Goal: Task Accomplishment & Management: Use online tool/utility

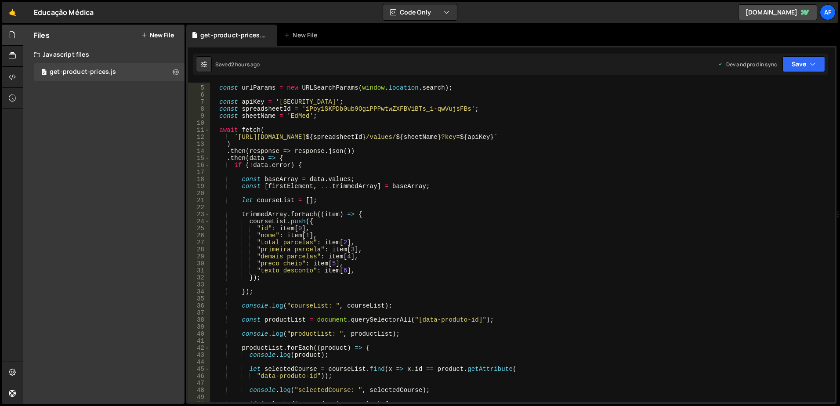
scroll to position [0, 9]
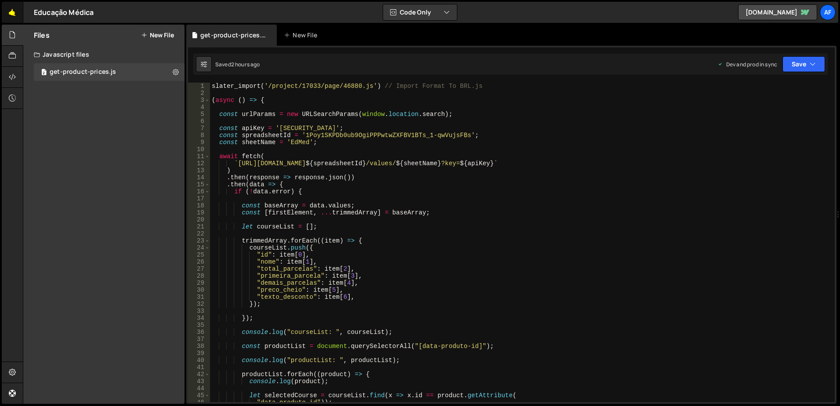
click at [15, 12] on link "🤙" at bounding box center [13, 12] width 22 height 21
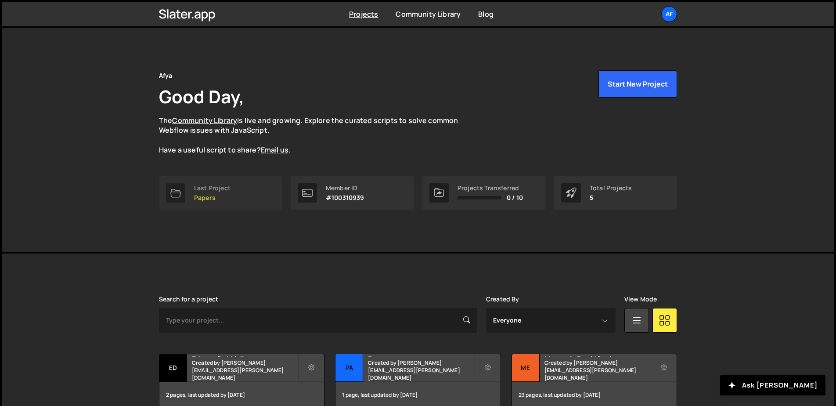
click at [210, 187] on div "Last Project" at bounding box center [212, 187] width 36 height 7
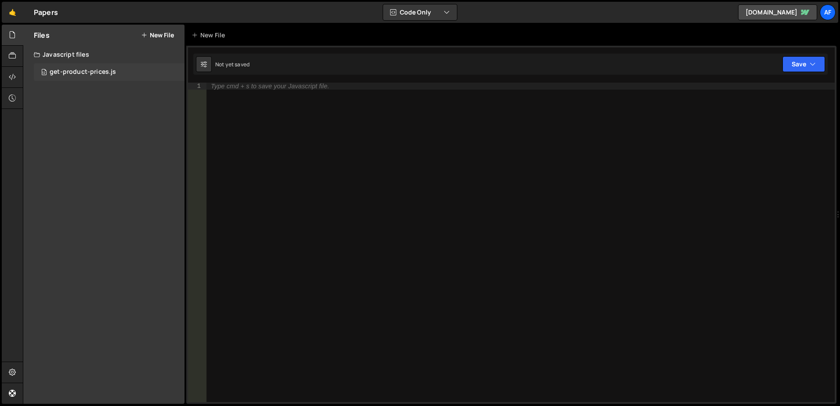
click at [112, 70] on div "get-product-prices.js" at bounding box center [83, 72] width 66 height 8
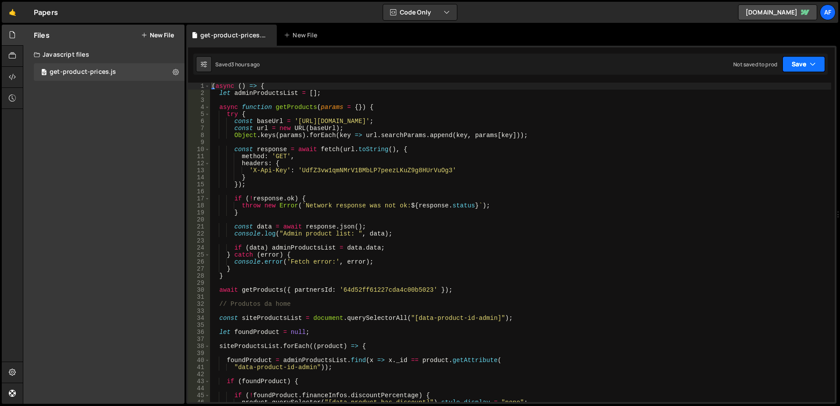
click at [806, 63] on button "Save" at bounding box center [803, 64] width 43 height 16
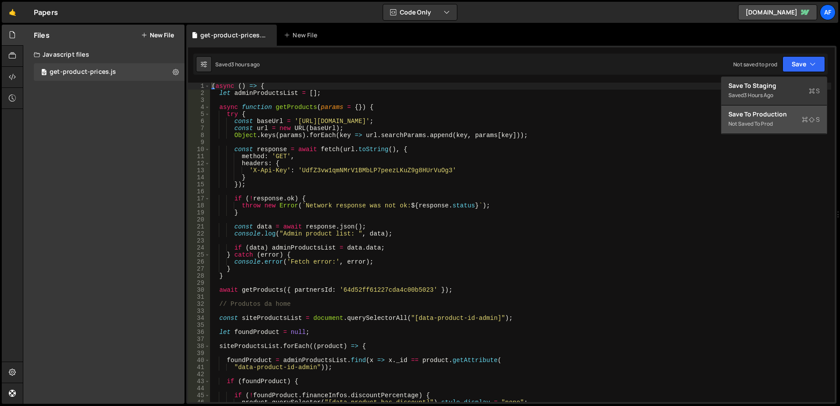
click at [758, 119] on div "Not saved to prod" at bounding box center [773, 124] width 91 height 11
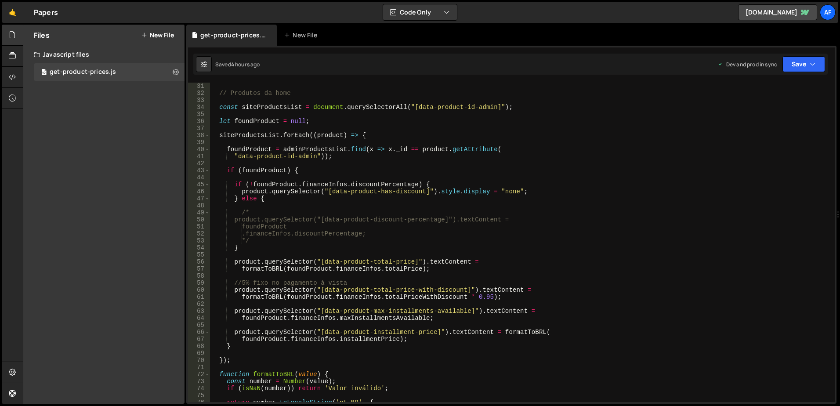
scroll to position [237, 0]
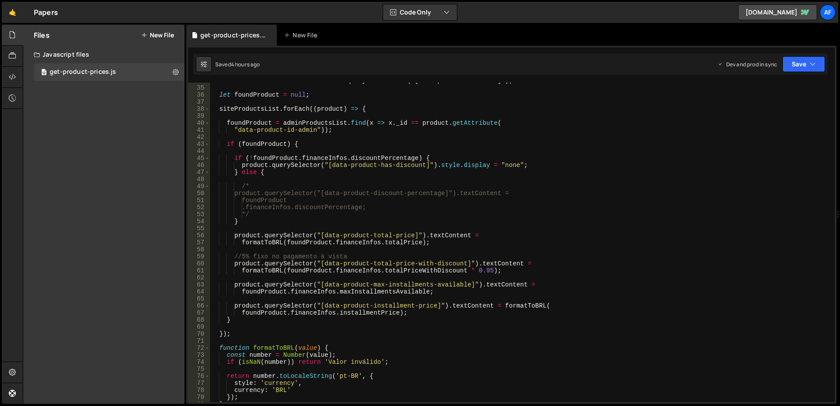
click at [334, 238] on div "const siteProductsList = document . querySelectorAll ( "[data-product-id-admin]…" at bounding box center [520, 243] width 621 height 333
drag, startPoint x: 334, startPoint y: 238, endPoint x: 398, endPoint y: 236, distance: 64.2
click at [398, 236] on div "const siteProductsList = document . querySelectorAll ( "[data-product-id-admin]…" at bounding box center [520, 243] width 621 height 333
click at [338, 166] on div "const siteProductsList = document . querySelectorAll ( "[data-product-id-admin]…" at bounding box center [520, 243] width 621 height 333
drag, startPoint x: 338, startPoint y: 166, endPoint x: 415, endPoint y: 165, distance: 77.3
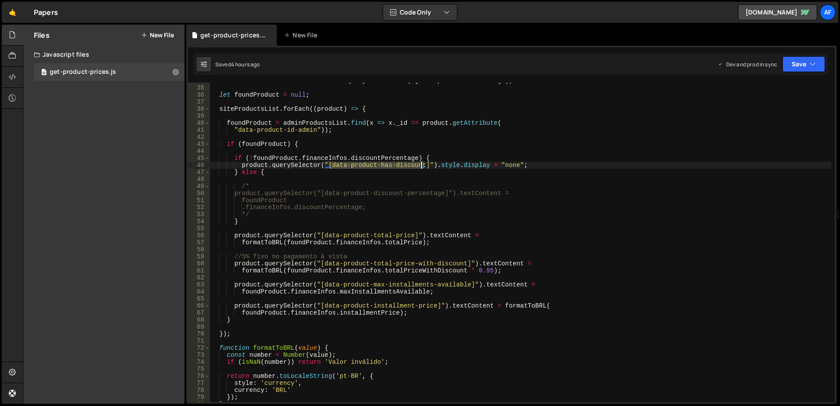
click at [415, 165] on div "const siteProductsList = document . querySelectorAll ( "[data-product-id-admin]…" at bounding box center [520, 243] width 621 height 333
click at [329, 235] on div "const siteProductsList = document . querySelectorAll ( "[data-product-id-admin]…" at bounding box center [520, 243] width 621 height 333
drag, startPoint x: 329, startPoint y: 235, endPoint x: 403, endPoint y: 234, distance: 74.7
click at [403, 234] on div "const siteProductsList = document . querySelectorAll ( "[data-product-id-admin]…" at bounding box center [520, 243] width 621 height 333
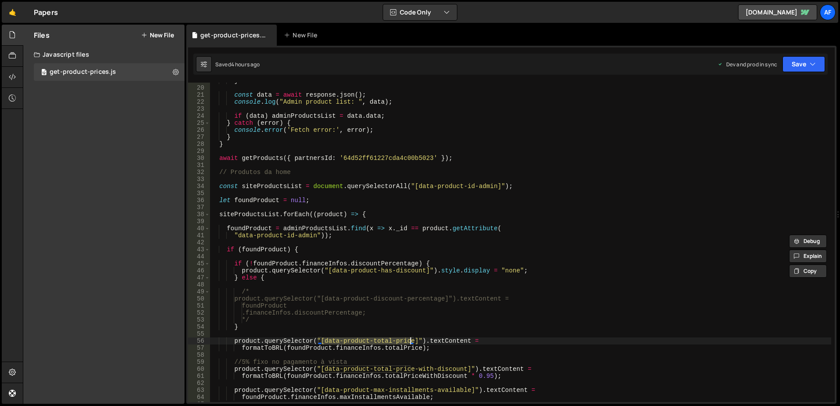
scroll to position [53, 0]
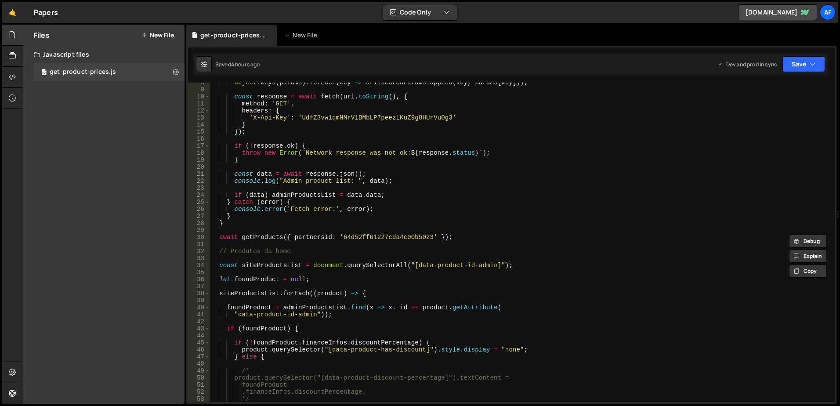
click at [423, 265] on div "Object . keys ( params ) . forEach ( key => url . searchParams . append ( key ,…" at bounding box center [520, 245] width 621 height 333
drag, startPoint x: 423, startPoint y: 265, endPoint x: 484, endPoint y: 263, distance: 60.7
click at [484, 263] on div "Object . keys ( params ) . forEach ( key => url . searchParams . append ( key ,…" at bounding box center [520, 245] width 621 height 333
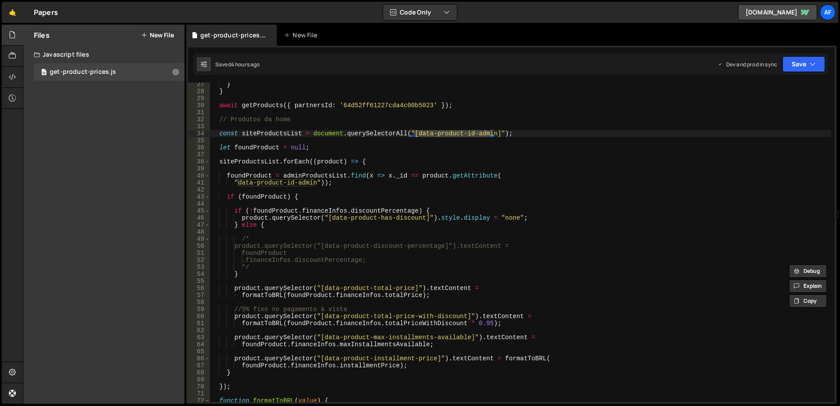
scroll to position [237, 0]
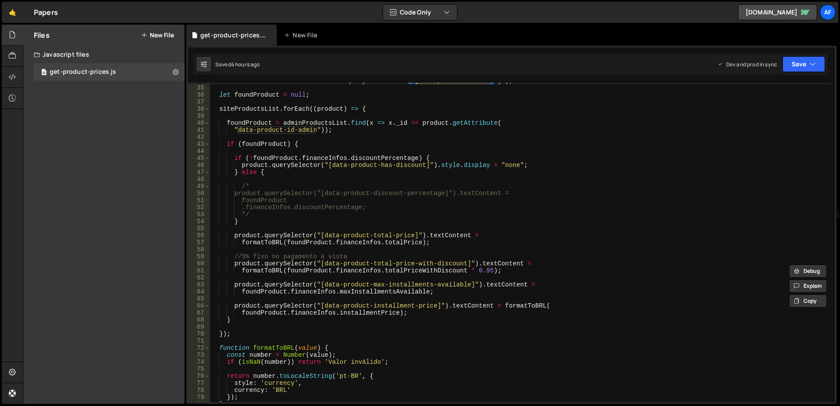
click at [328, 284] on div "const siteProductsList = document . querySelectorAll ( "[data-product-id-admin]…" at bounding box center [520, 243] width 621 height 333
drag, startPoint x: 328, startPoint y: 284, endPoint x: 442, endPoint y: 286, distance: 114.2
click at [442, 286] on div "const siteProductsList = document . querySelectorAll ( "[data-product-id-admin]…" at bounding box center [520, 243] width 621 height 333
click at [330, 304] on div "const siteProductsList = document . querySelectorAll ( "[data-product-id-admin]…" at bounding box center [520, 243] width 621 height 333
drag, startPoint x: 330, startPoint y: 304, endPoint x: 423, endPoint y: 305, distance: 92.2
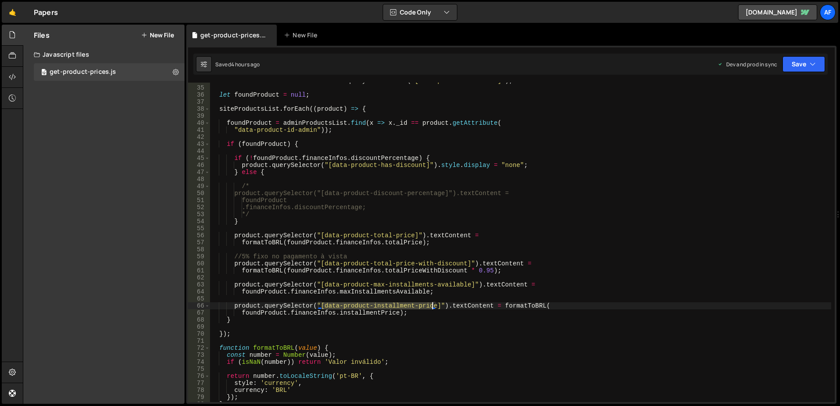
click at [423, 305] on div "const siteProductsList = document . querySelectorAll ( "[data-product-id-admin]…" at bounding box center [520, 243] width 621 height 333
click at [330, 262] on div "const siteProductsList = document . querySelectorAll ( "[data-product-id-admin]…" at bounding box center [520, 243] width 621 height 333
drag, startPoint x: 330, startPoint y: 262, endPoint x: 444, endPoint y: 265, distance: 113.8
click at [444, 265] on div "const siteProductsList = document . querySelectorAll ( "[data-product-id-admin]…" at bounding box center [520, 243] width 621 height 333
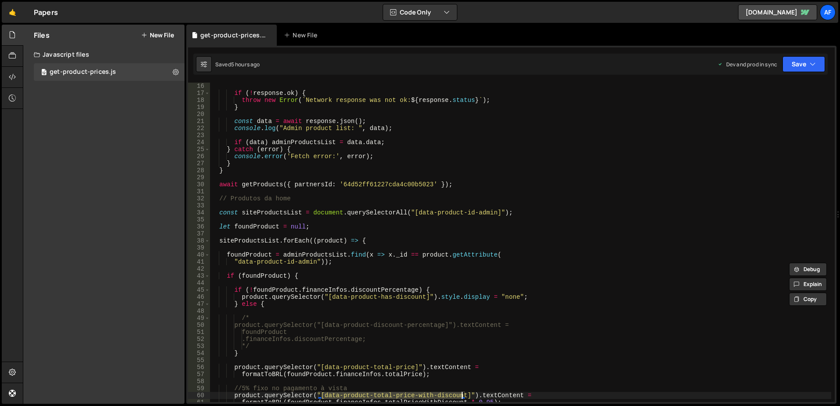
scroll to position [0, 0]
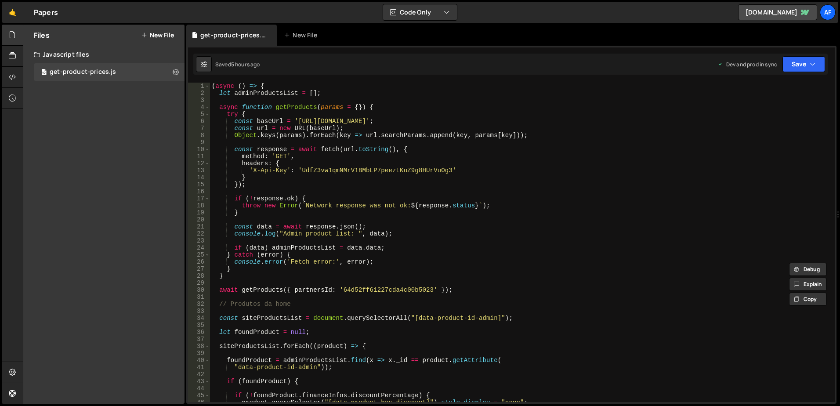
click at [248, 108] on div "( async ( ) => { let adminProductsList = [ ] ; async function getProducts ( par…" at bounding box center [520, 249] width 621 height 333
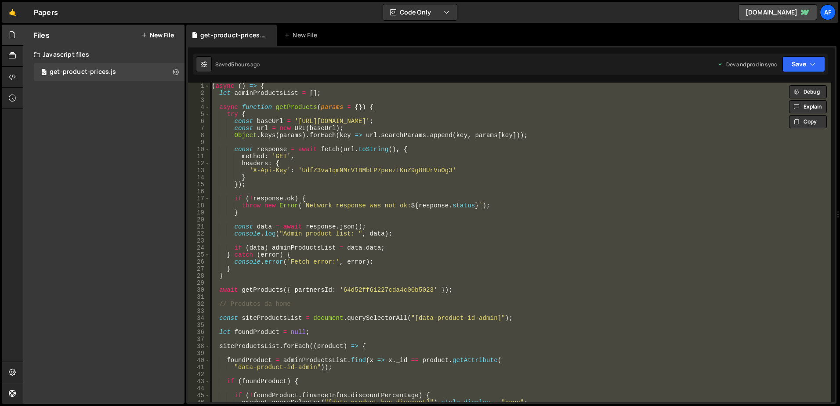
click at [355, 161] on div "( async ( ) => { let adminProductsList = [ ] ; async function getProducts ( par…" at bounding box center [520, 242] width 621 height 319
type textarea "headers: {"
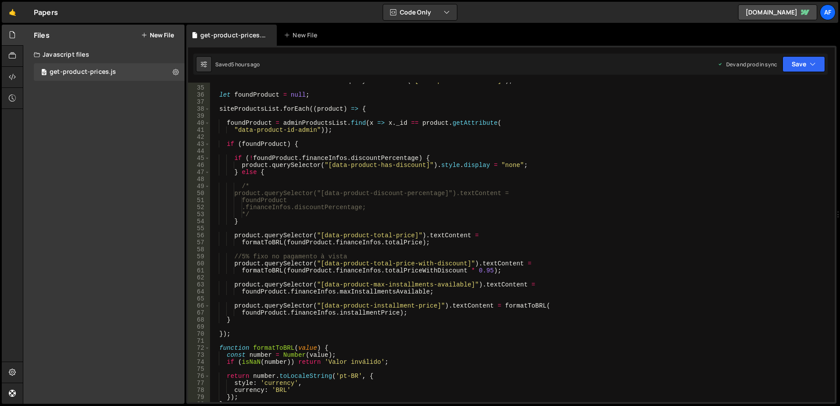
scroll to position [237, 0]
